Goal: Task Accomplishment & Management: Use online tool/utility

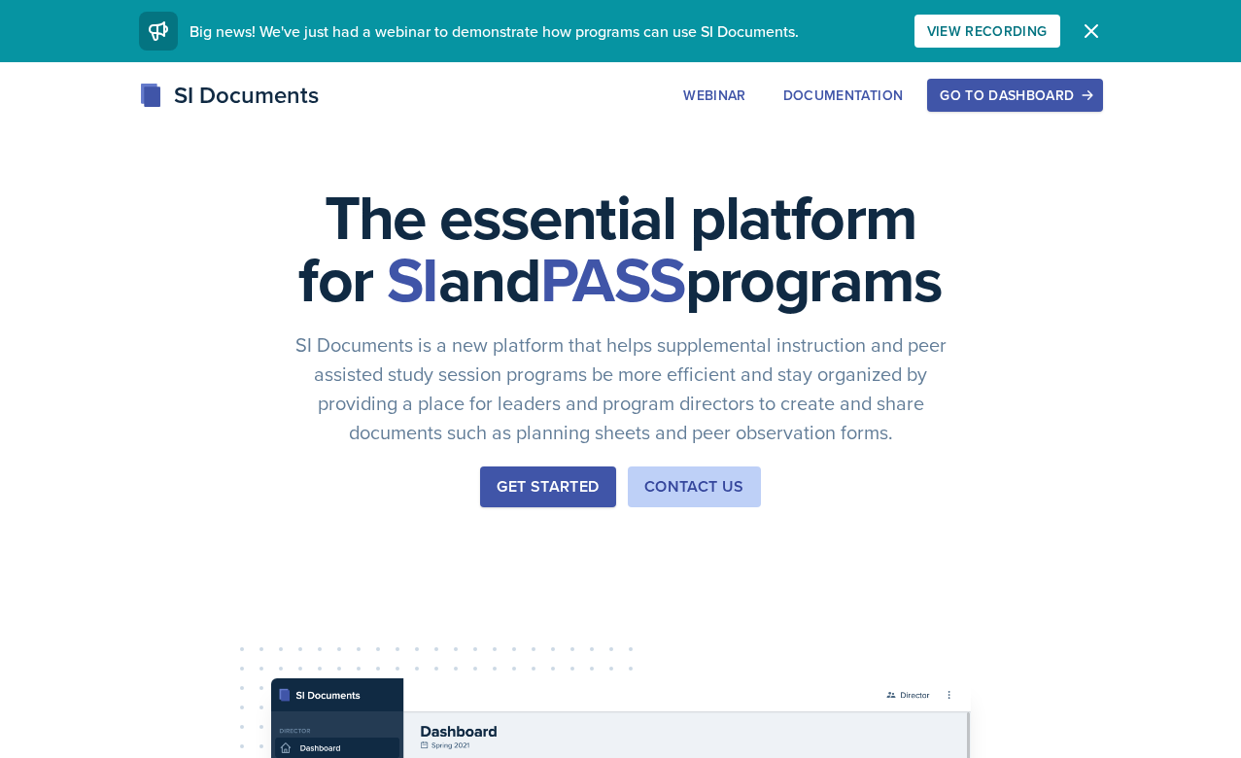
click at [951, 96] on div "Go to Dashboard" at bounding box center [1015, 95] width 150 height 16
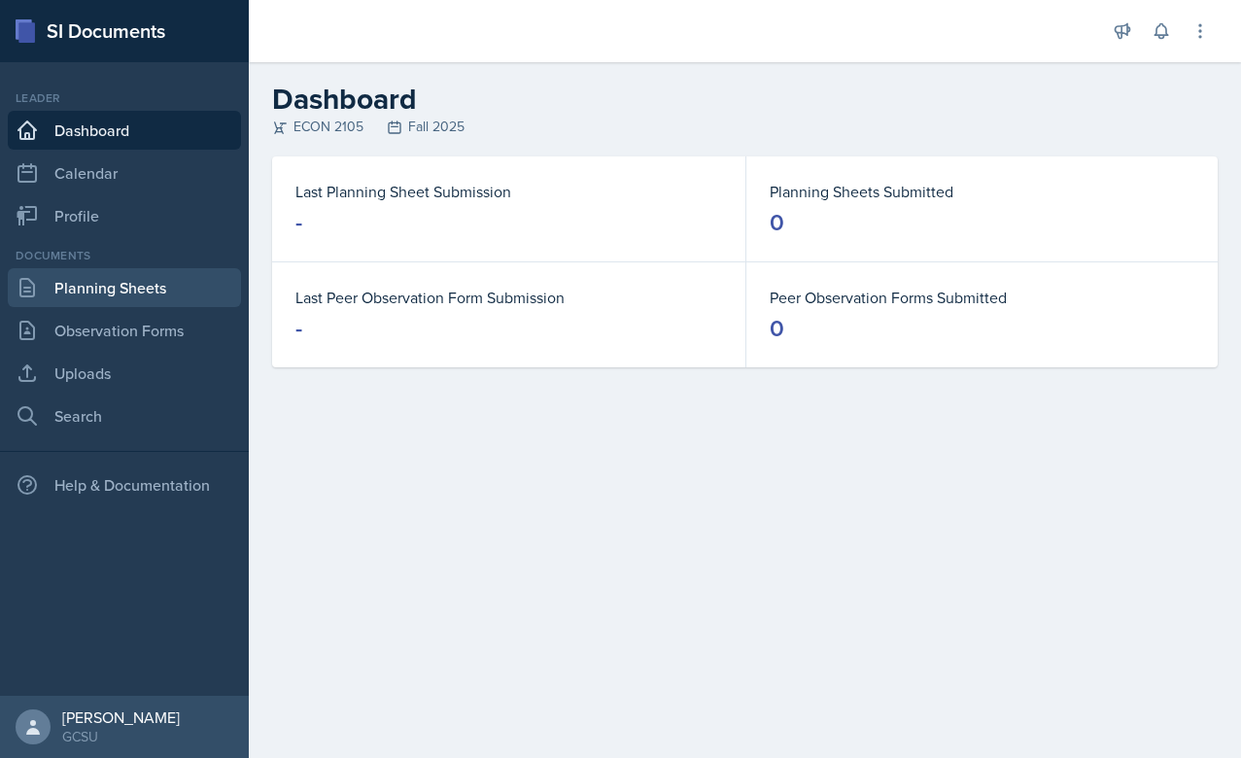
click at [109, 295] on link "Planning Sheets" at bounding box center [124, 287] width 233 height 39
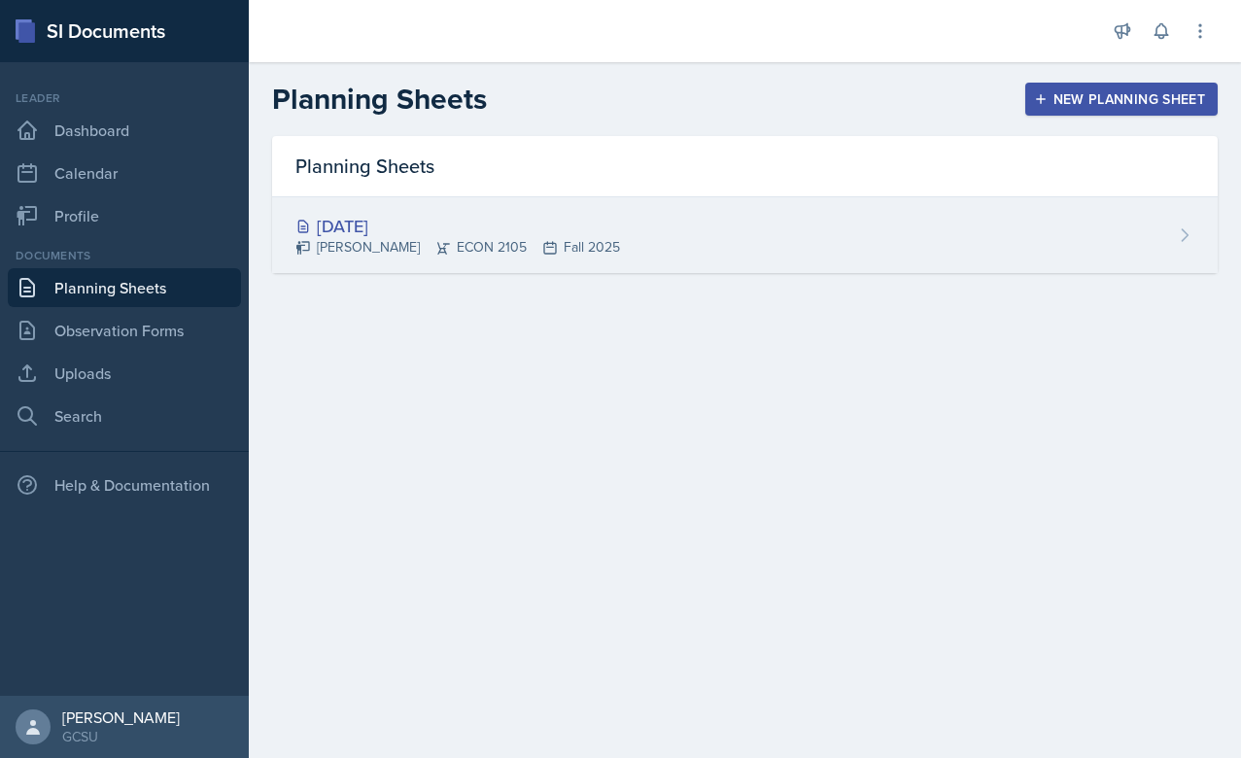
click at [677, 261] on div "[DATE] [PERSON_NAME] ECON 2105 Fall 2025" at bounding box center [745, 235] width 946 height 76
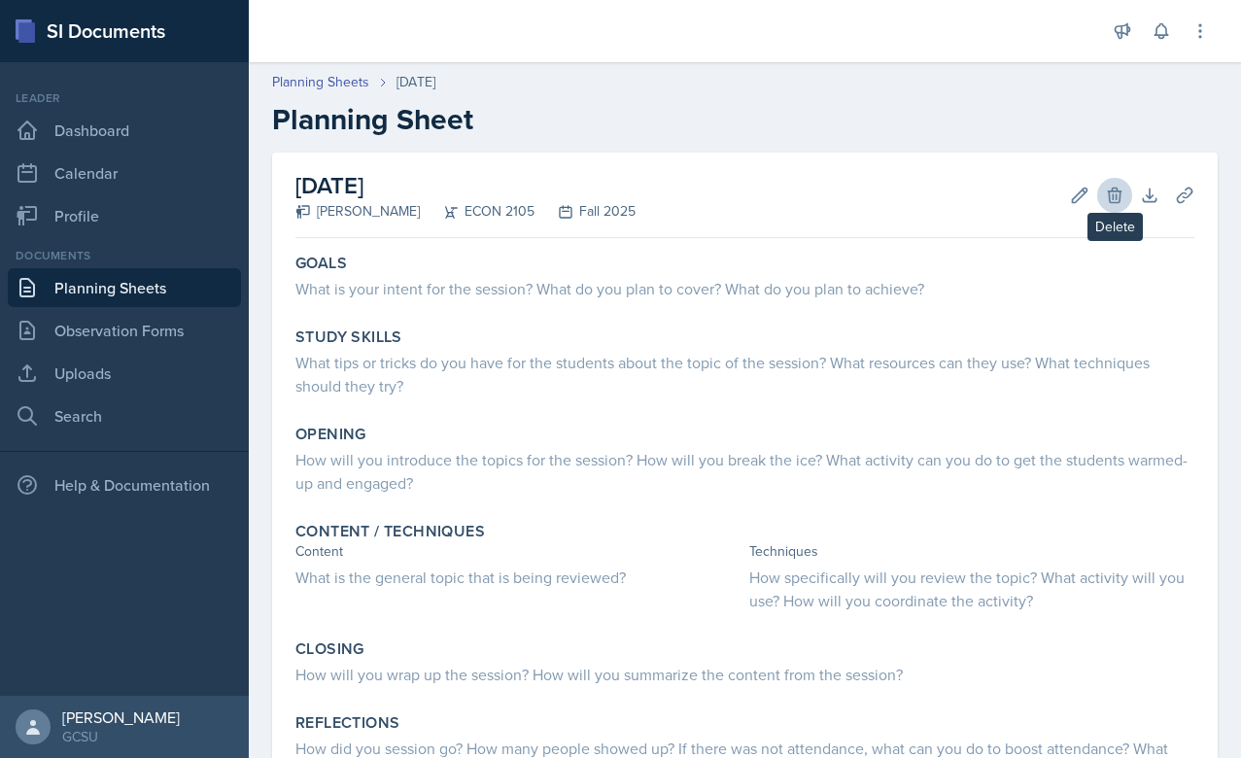
click at [1116, 189] on icon at bounding box center [1114, 195] width 19 height 19
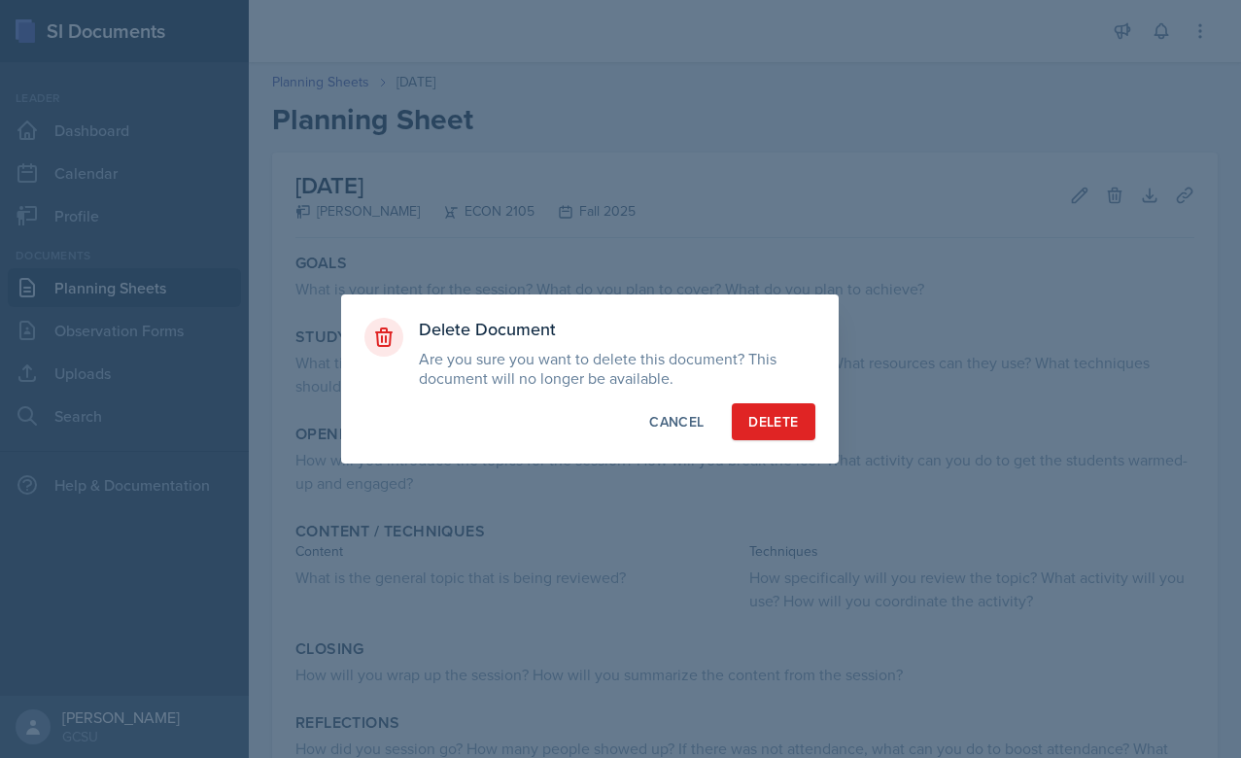
click at [778, 434] on button "Delete" at bounding box center [773, 421] width 83 height 37
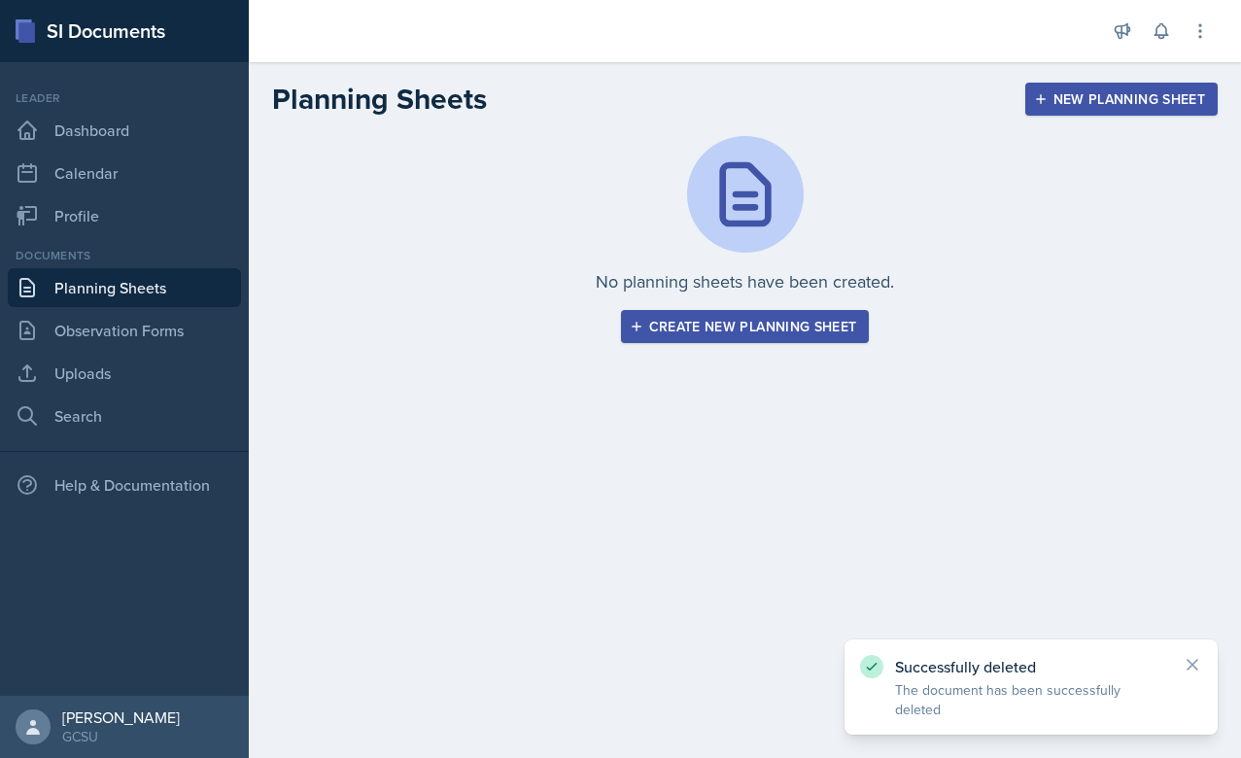
click at [766, 319] on div "Create new planning sheet" at bounding box center [746, 327] width 224 height 16
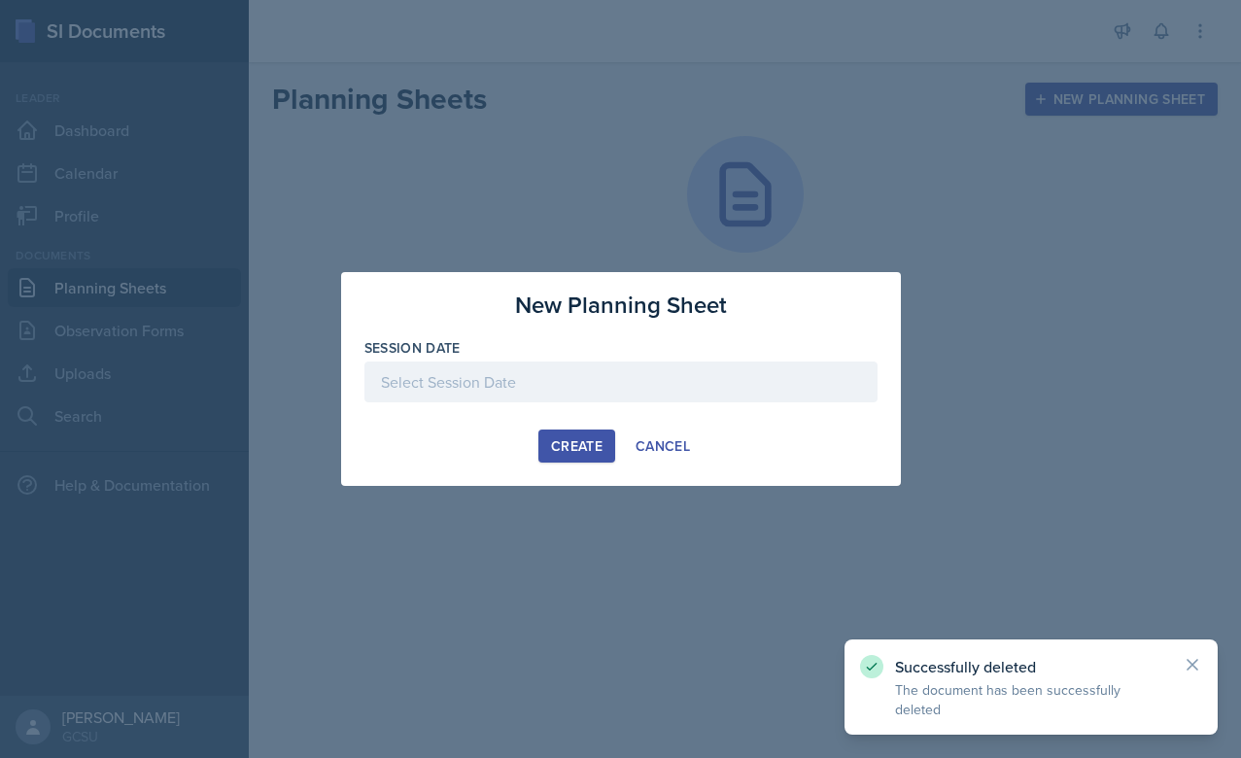
click at [507, 373] on div at bounding box center [621, 382] width 513 height 41
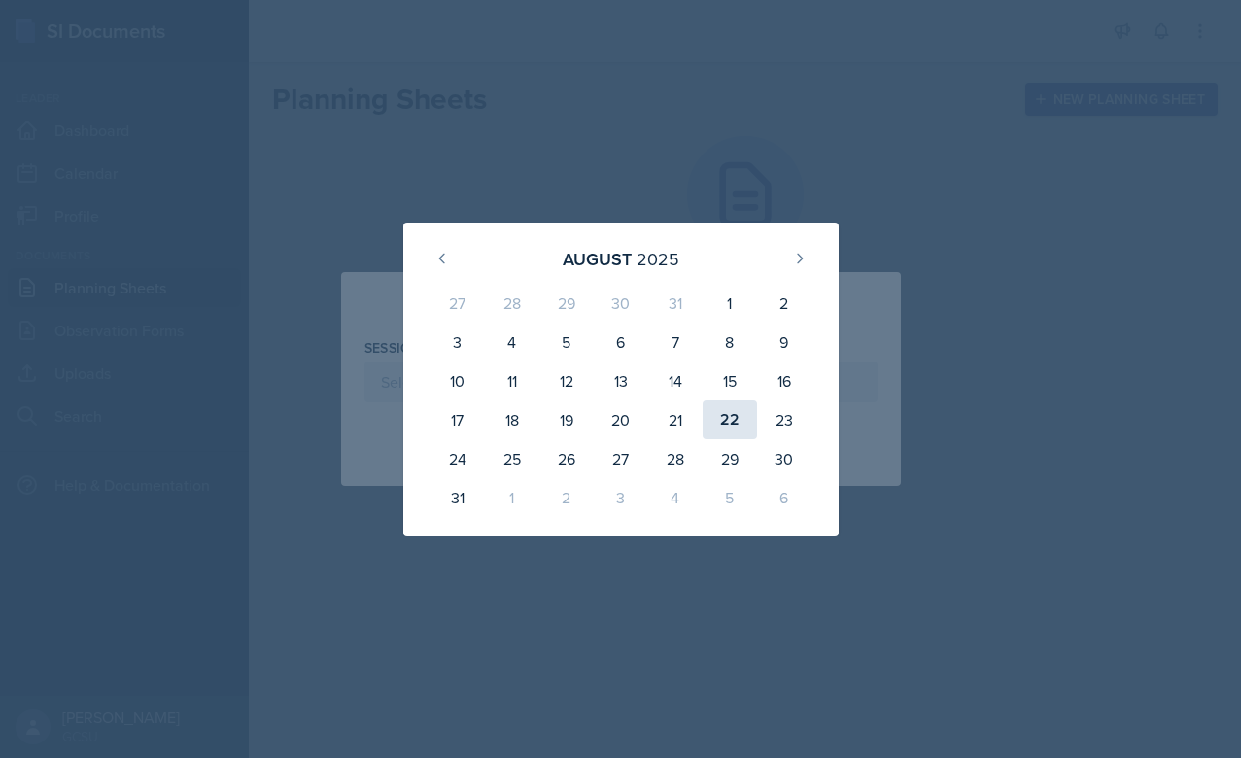
click at [727, 419] on div "22" at bounding box center [730, 420] width 54 height 39
type input "[DATE]"
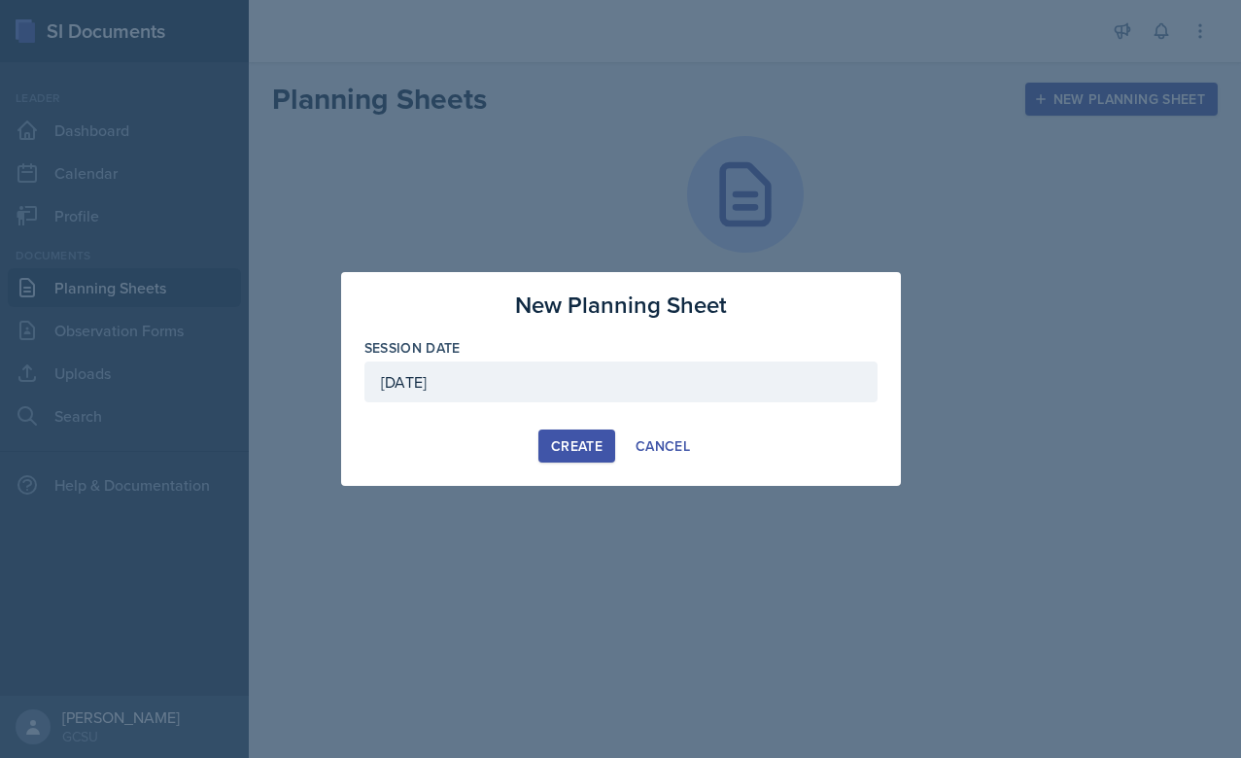
click at [568, 446] on div "Create" at bounding box center [577, 446] width 52 height 16
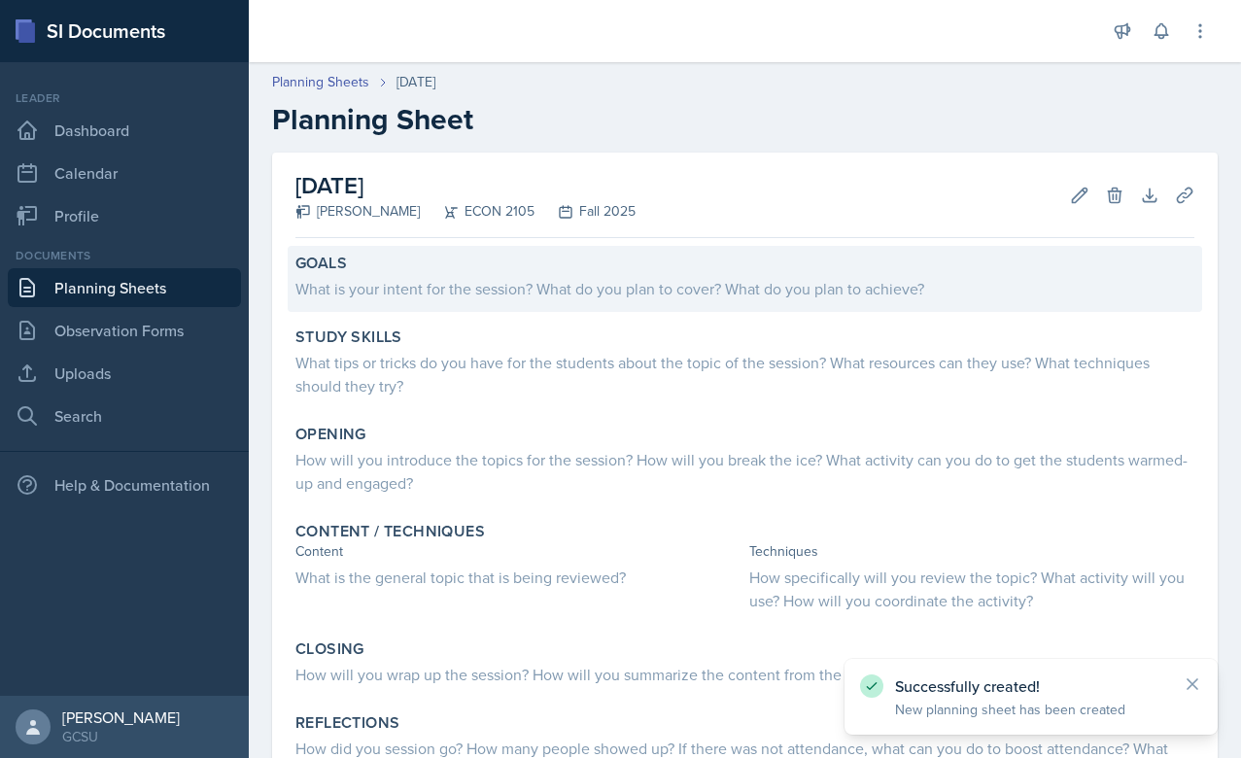
click at [513, 271] on div "Goals" at bounding box center [745, 263] width 899 height 19
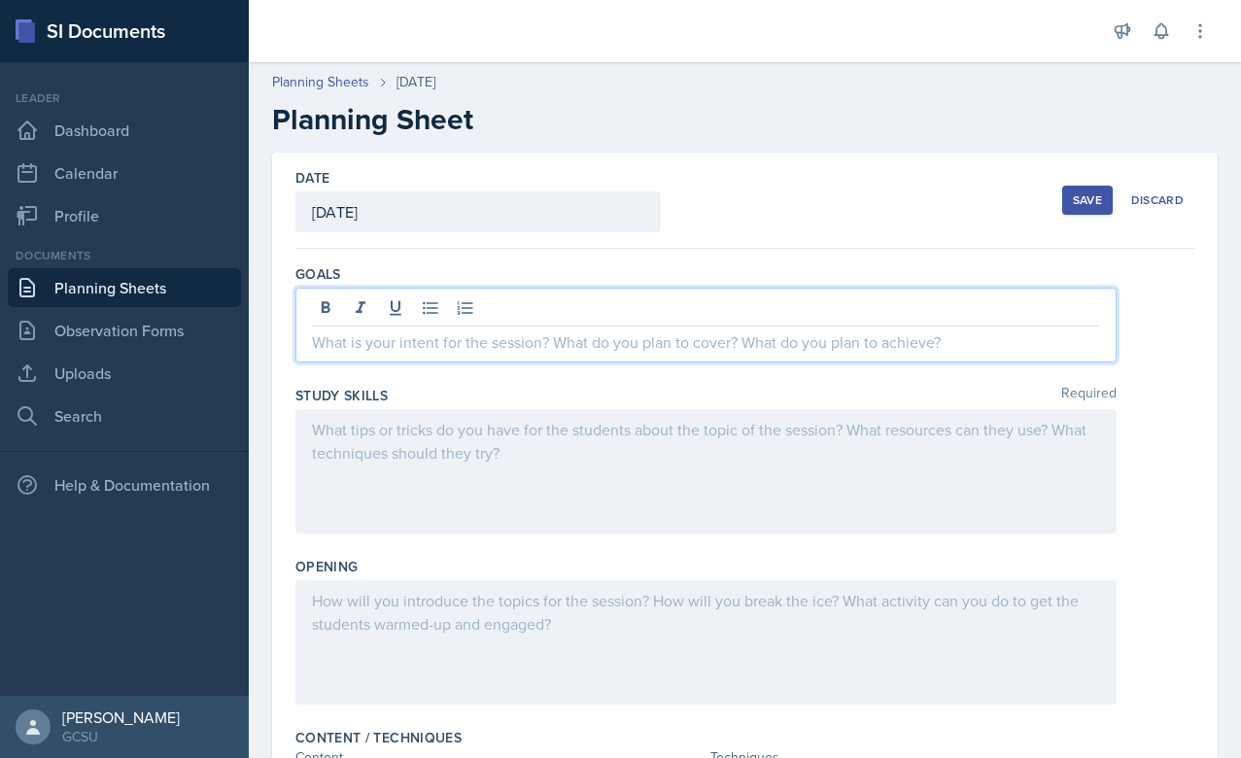
click at [584, 311] on div at bounding box center [706, 325] width 821 height 75
click at [663, 341] on p "We will be reviewing the syllabus and Chapter 1 for a quiz" at bounding box center [706, 342] width 788 height 23
click at [808, 343] on p "We will be reviewing the syllabus and Chapter 1 for their quiz" at bounding box center [706, 342] width 788 height 23
click at [637, 341] on p "We will be reviewing the syllabus and Chapter 1 for their quiz [DATE]" at bounding box center [706, 342] width 788 height 23
click at [606, 447] on div at bounding box center [706, 471] width 821 height 124
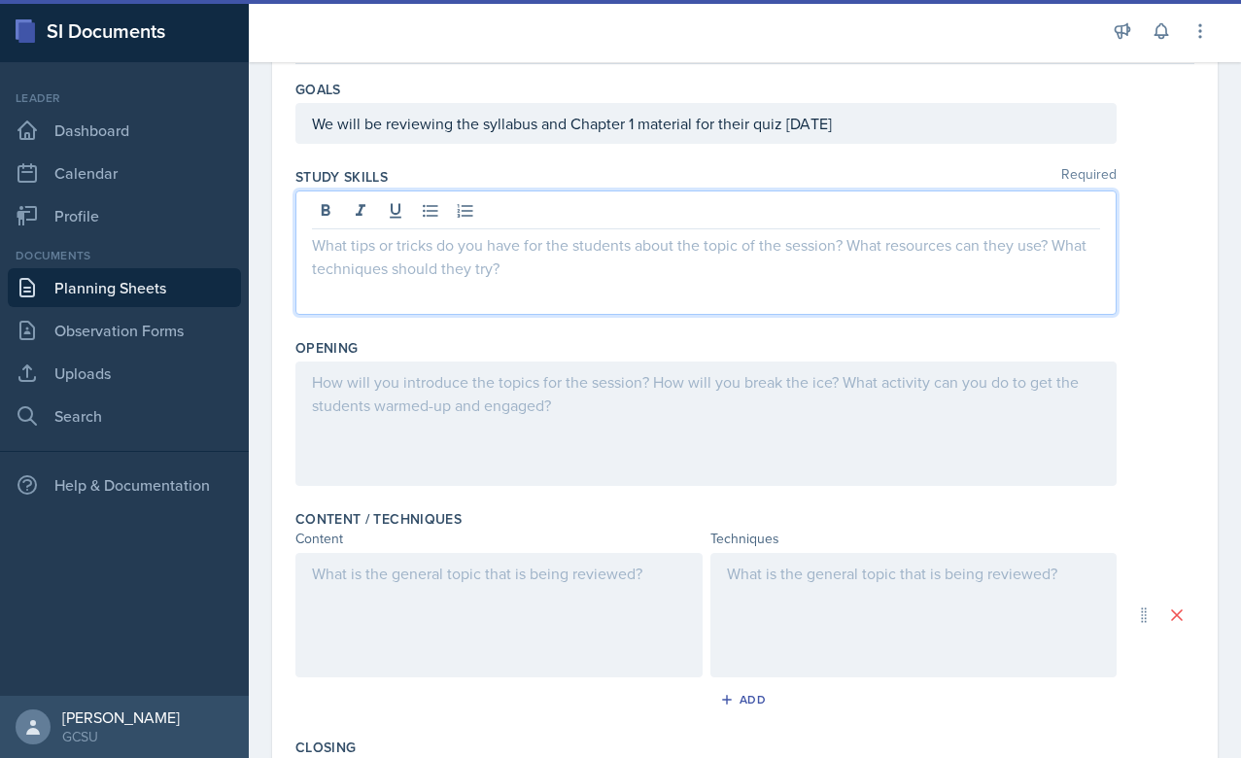
scroll to position [174, 0]
